Goal: Task Accomplishment & Management: Manage account settings

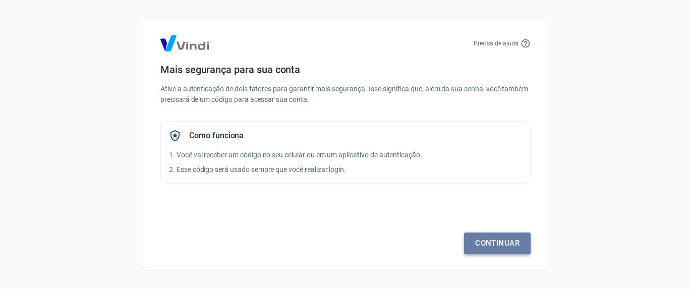
click at [525, 238] on link "Continuar" at bounding box center [497, 243] width 67 height 21
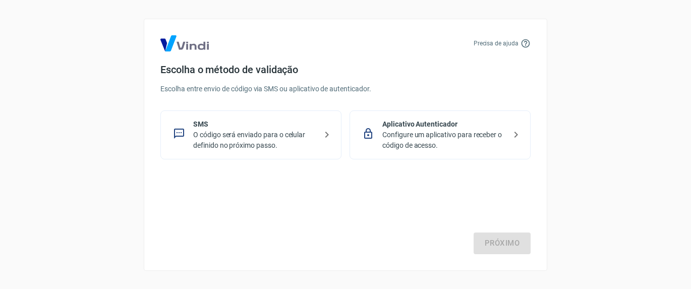
click at [269, 137] on p "O código será enviado para o celular definido no próximo passo." at bounding box center [255, 140] width 124 height 21
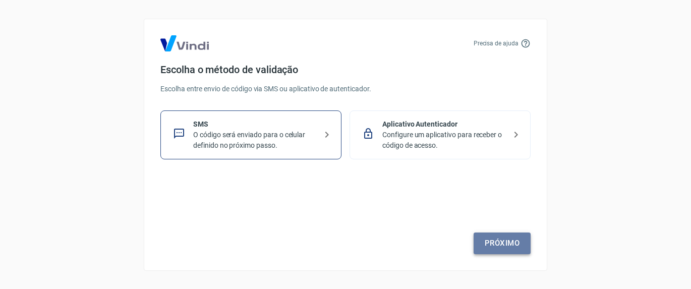
click at [494, 236] on link "Próximo" at bounding box center [502, 243] width 57 height 21
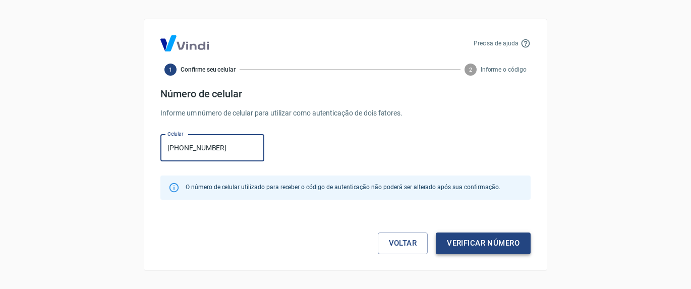
type input "[PHONE_NUMBER]"
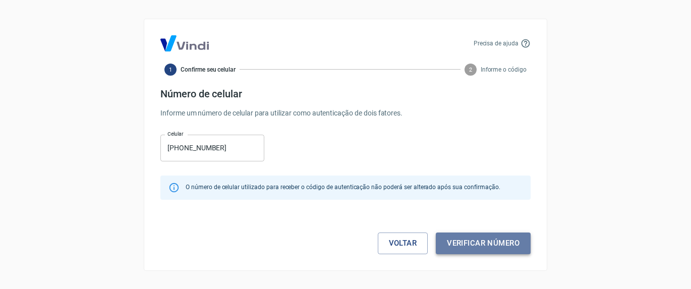
click at [504, 242] on button "Verificar número" at bounding box center [483, 243] width 95 height 21
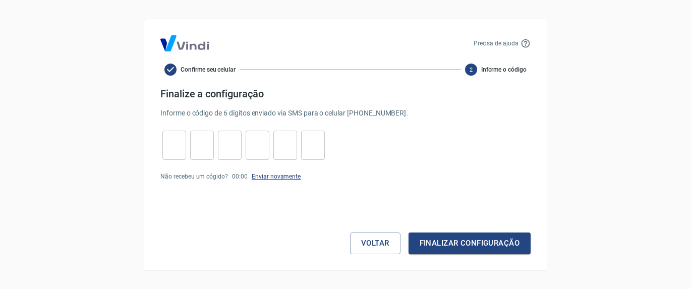
click at [284, 178] on link "Enviar novamente" at bounding box center [276, 176] width 49 height 7
click at [180, 147] on input "tel" at bounding box center [174, 145] width 24 height 22
type input "2"
type input "3"
type input "9"
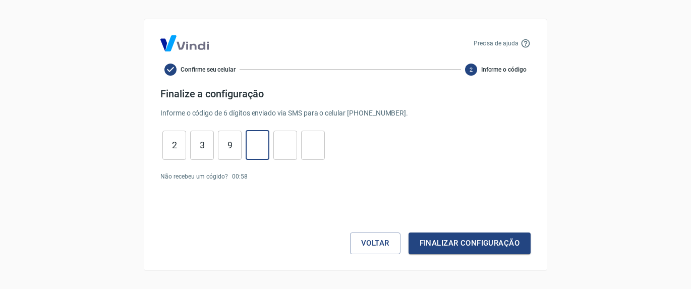
type input "1"
type input "0"
click at [176, 147] on input "2" at bounding box center [174, 145] width 24 height 22
type input "2"
click at [232, 144] on input "9" at bounding box center [230, 145] width 24 height 22
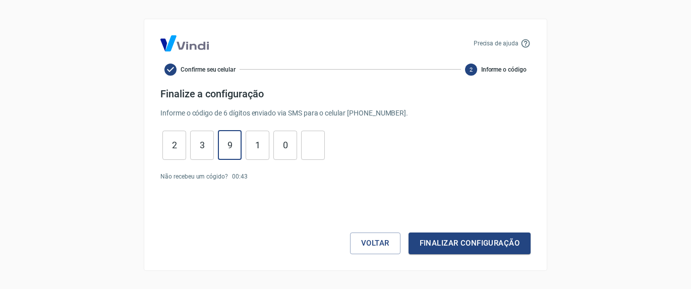
type input "9"
type input "3"
type input "9"
type input "1"
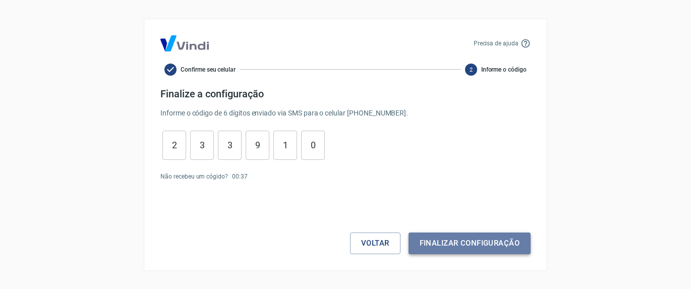
click at [451, 242] on button "Finalizar configuração" at bounding box center [470, 243] width 122 height 21
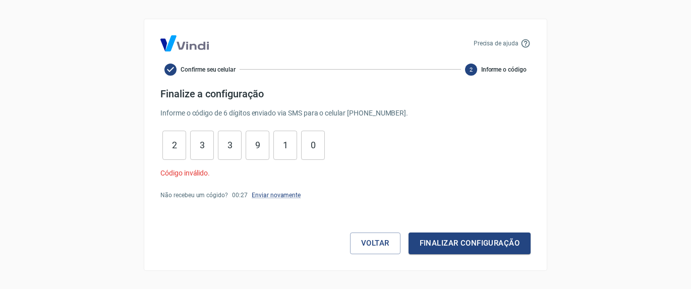
click at [320, 145] on input "0" at bounding box center [313, 145] width 24 height 22
type input "0"
type input "1"
type input "9"
type input "3"
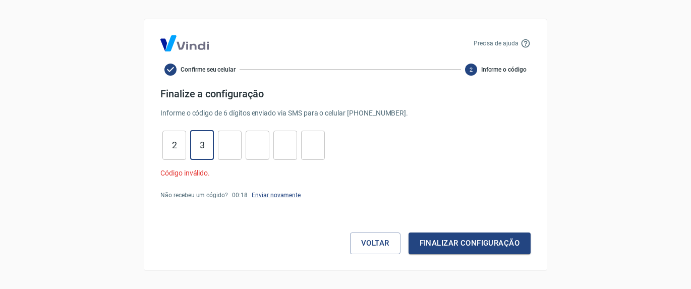
type input "3"
type input "2"
type input "4"
type input "3"
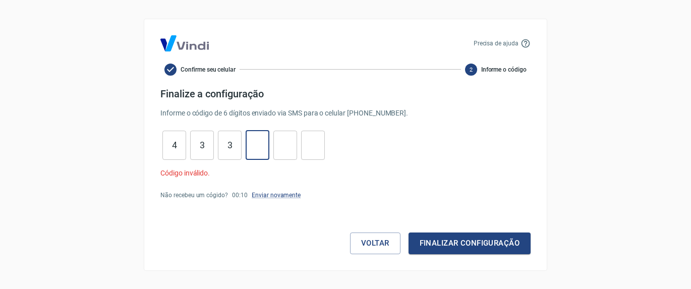
type input "1"
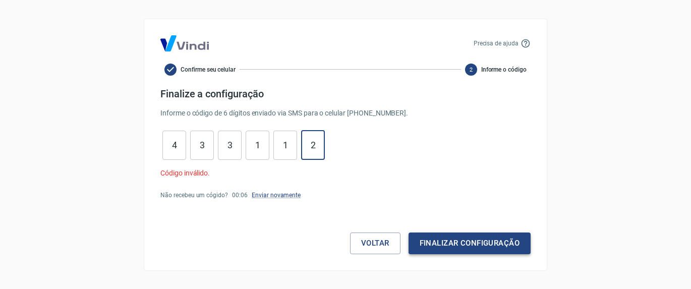
type input "2"
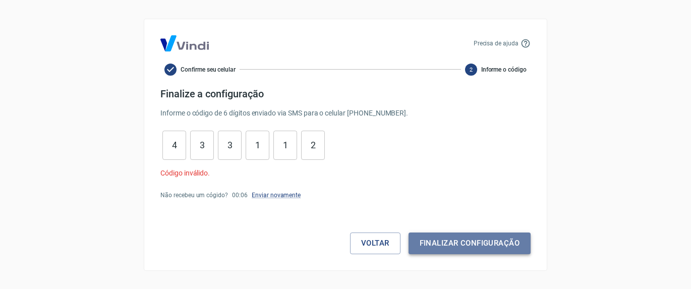
click at [454, 238] on button "Finalizar configuração" at bounding box center [470, 243] width 122 height 21
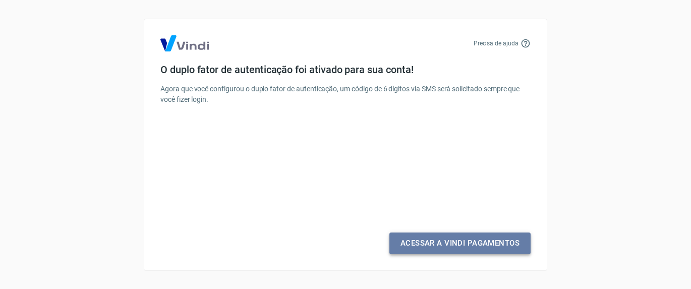
click at [463, 242] on link "Acessar a Vindi Pagamentos" at bounding box center [459, 243] width 141 height 21
